Goal: Information Seeking & Learning: Learn about a topic

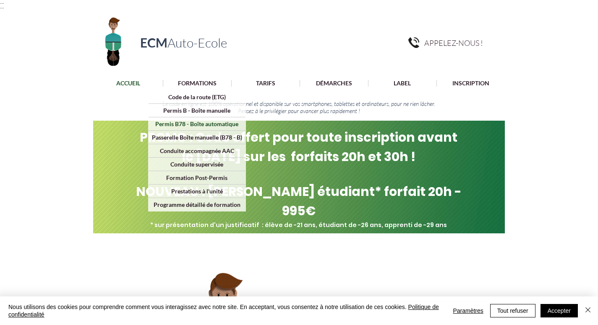
click at [225, 125] on p "Permis B78 - Boîte automatique" at bounding box center [196, 123] width 89 height 13
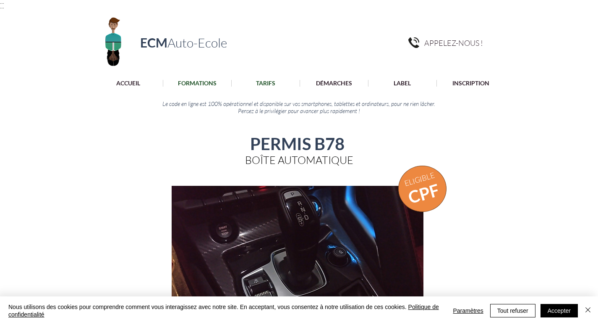
click at [275, 80] on p "TARIFS" at bounding box center [266, 83] width 28 height 7
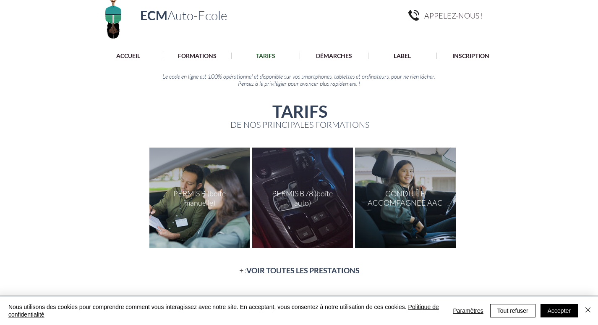
scroll to position [42, 0]
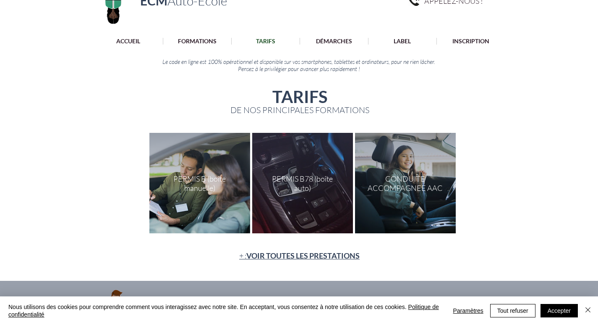
click at [312, 170] on div "main content" at bounding box center [302, 183] width 101 height 100
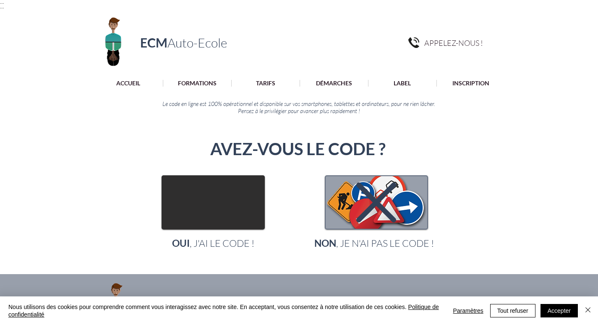
click at [238, 207] on img "main content" at bounding box center [213, 202] width 102 height 52
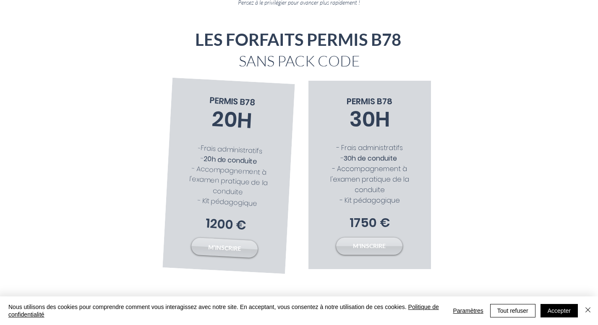
scroll to position [126, 0]
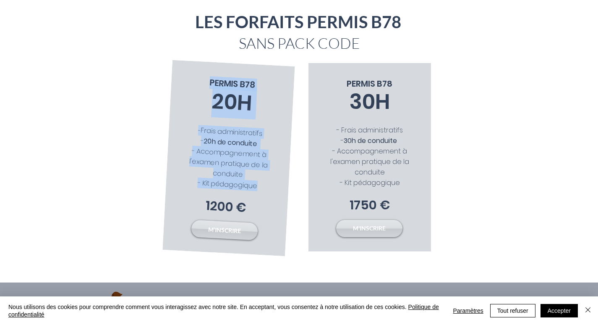
drag, startPoint x: 207, startPoint y: 208, endPoint x: 233, endPoint y: 215, distance: 26.6
click at [233, 215] on div "20H PERMIS B78 - Frais administratifs - 20h de conduite - Accompagnement à l'ex…" at bounding box center [228, 158] width 132 height 196
click at [255, 186] on span "- Kit pédagogique" at bounding box center [227, 184] width 60 height 13
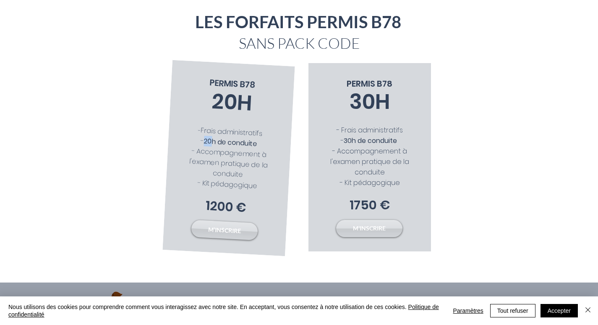
drag, startPoint x: 204, startPoint y: 141, endPoint x: 213, endPoint y: 143, distance: 9.3
click at [213, 143] on span "20h de conduite" at bounding box center [231, 142] width 54 height 13
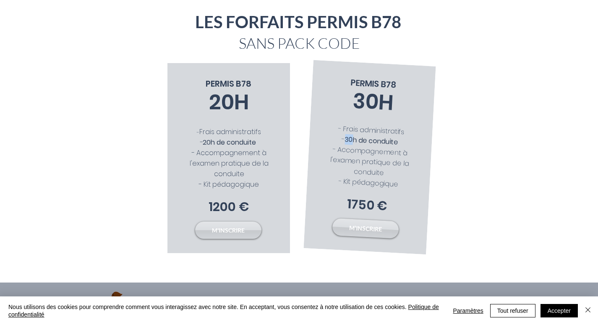
drag, startPoint x: 346, startPoint y: 139, endPoint x: 353, endPoint y: 140, distance: 7.2
click at [353, 140] on span "30h de conduite" at bounding box center [372, 140] width 54 height 13
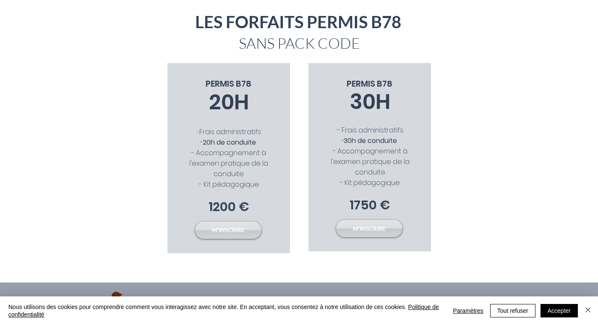
click at [289, 254] on div "main content" at bounding box center [299, 139] width 598 height 288
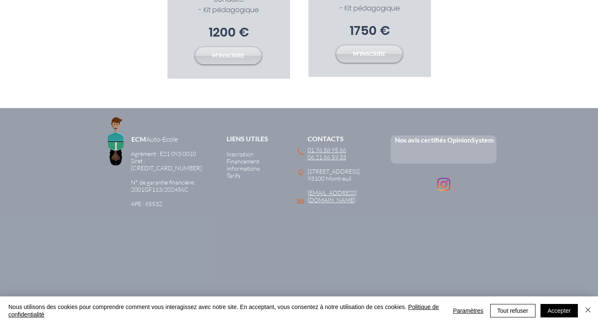
scroll to position [321, 0]
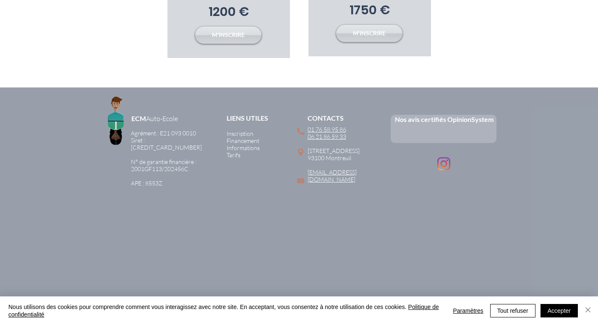
click at [590, 308] on img "Fermer" at bounding box center [588, 309] width 10 height 10
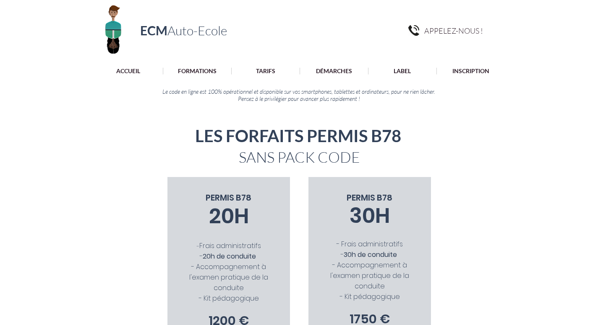
scroll to position [0, 0]
